Goal: Transaction & Acquisition: Purchase product/service

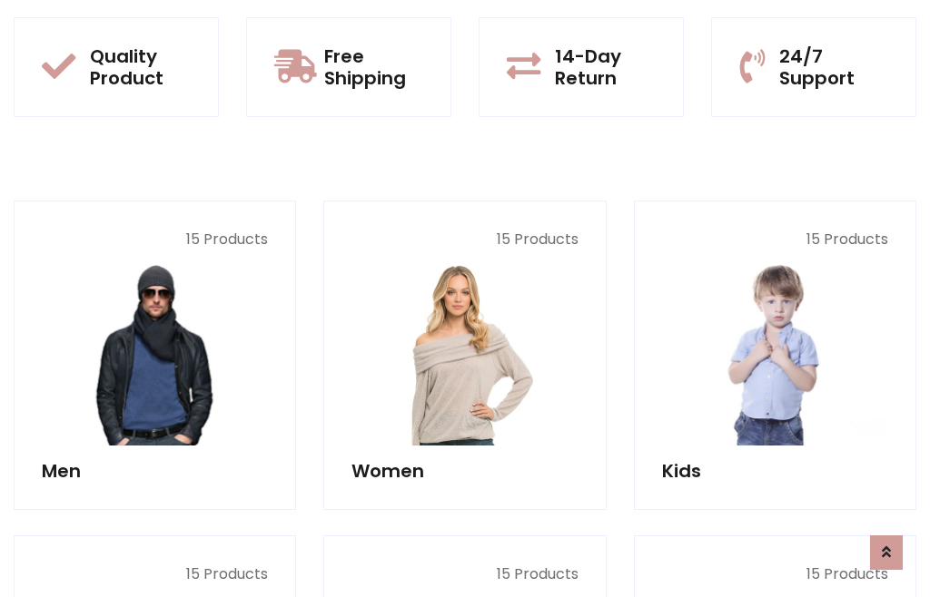
scroll to position [1479, 0]
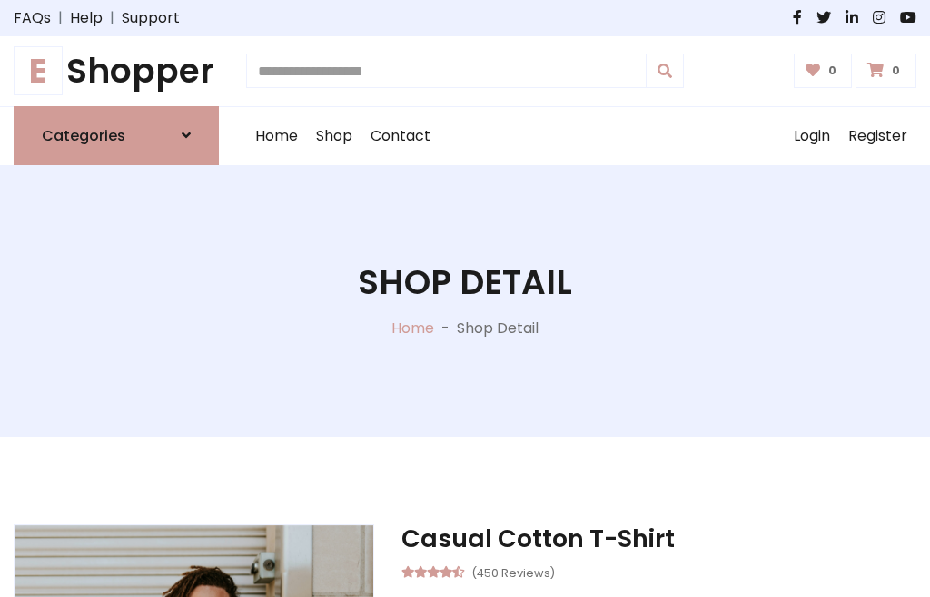
click at [116, 71] on h1 "E Shopper" at bounding box center [116, 71] width 205 height 41
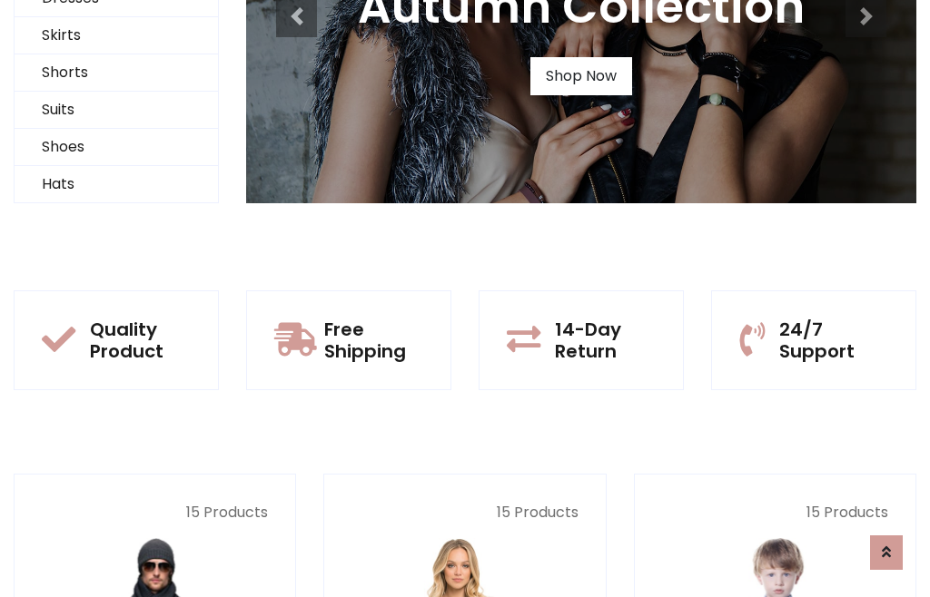
scroll to position [175, 0]
